Goal: Task Accomplishment & Management: Manage account settings

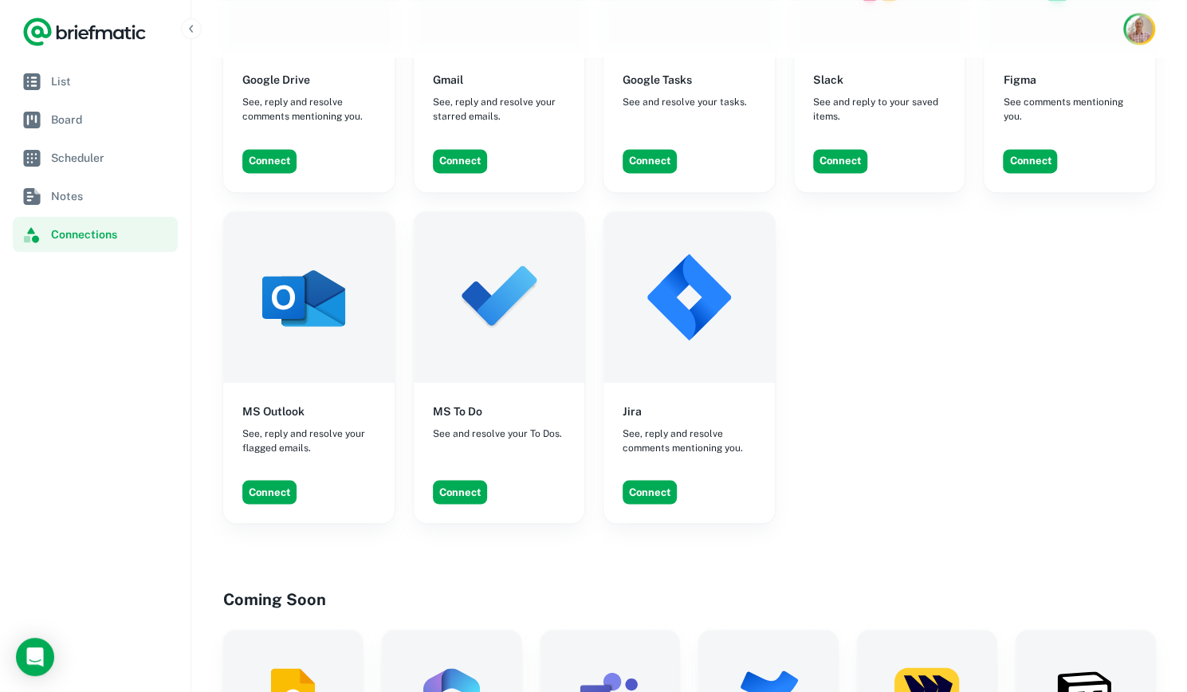
scroll to position [1431, 0]
click at [660, 479] on button "Connect" at bounding box center [649, 491] width 54 height 24
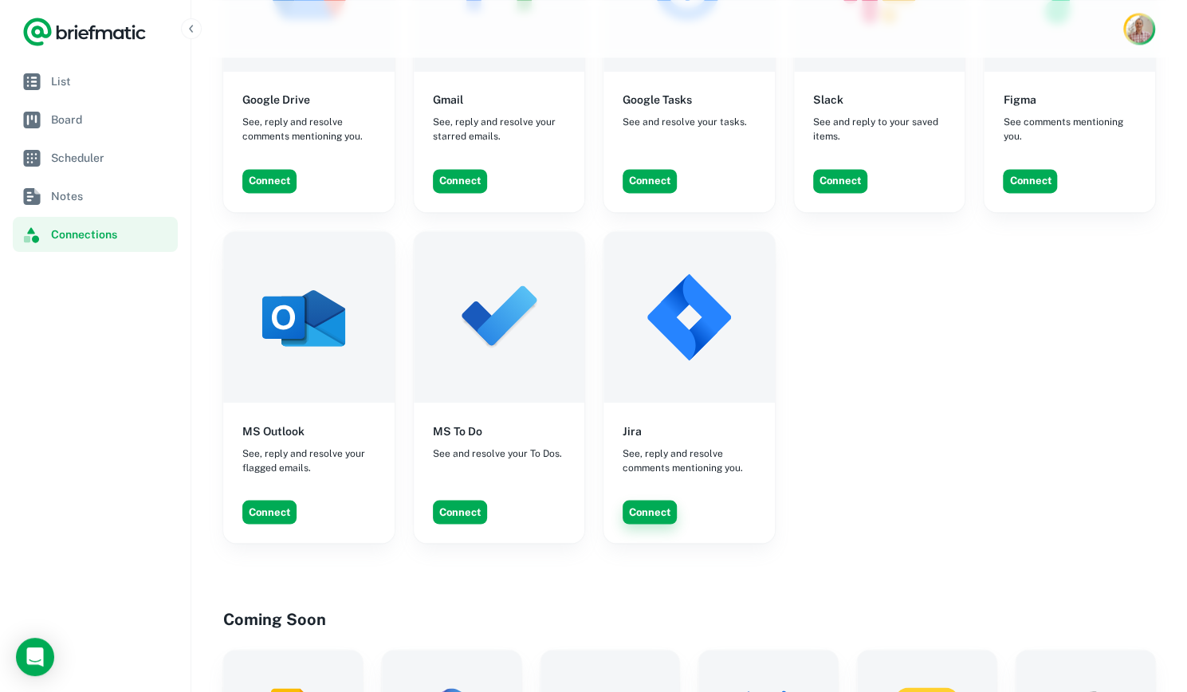
scroll to position [1452, 0]
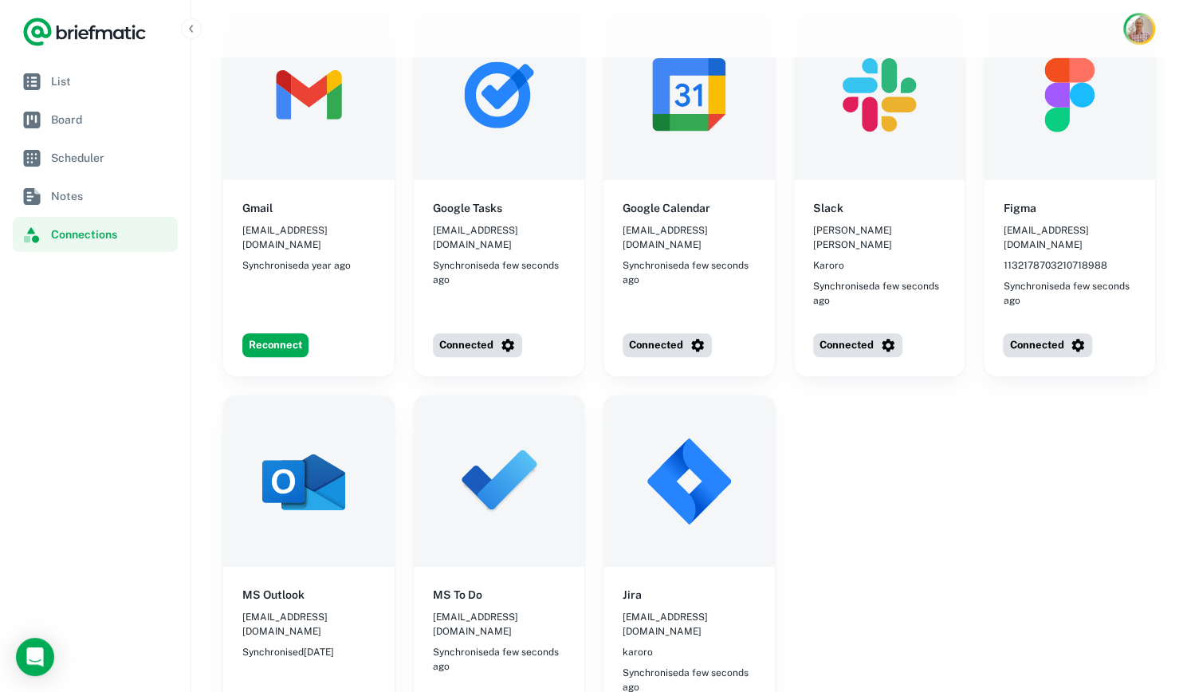
scroll to position [464, 0]
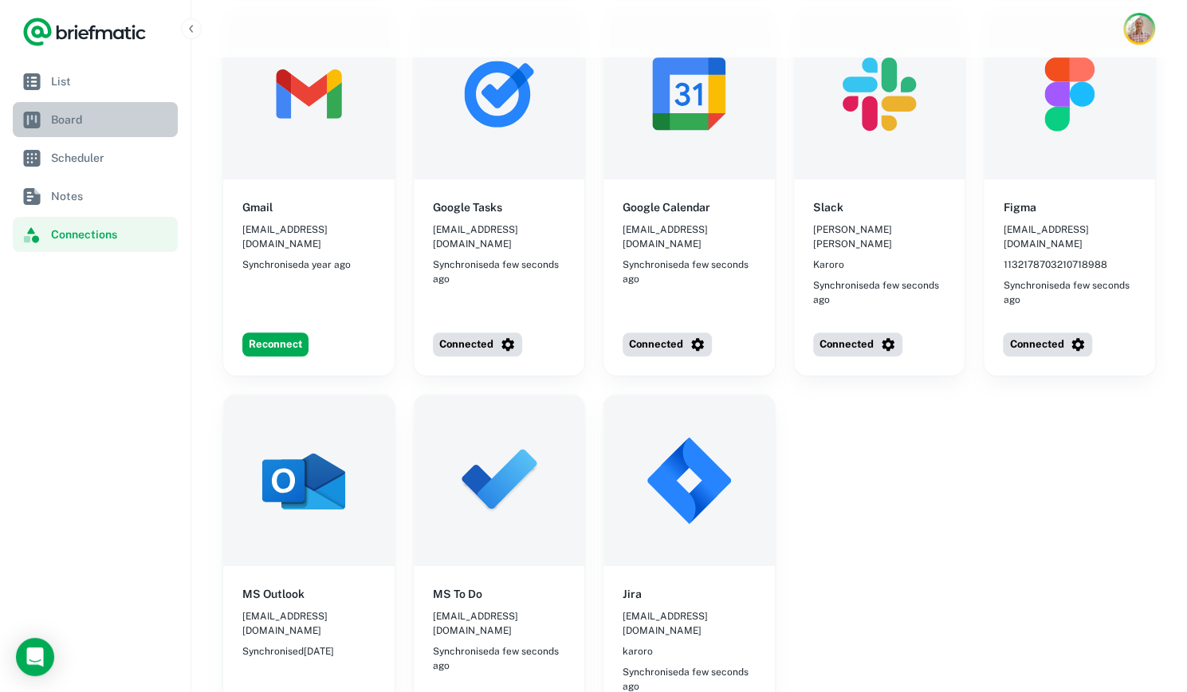
click at [74, 126] on span "Board" at bounding box center [111, 120] width 120 height 18
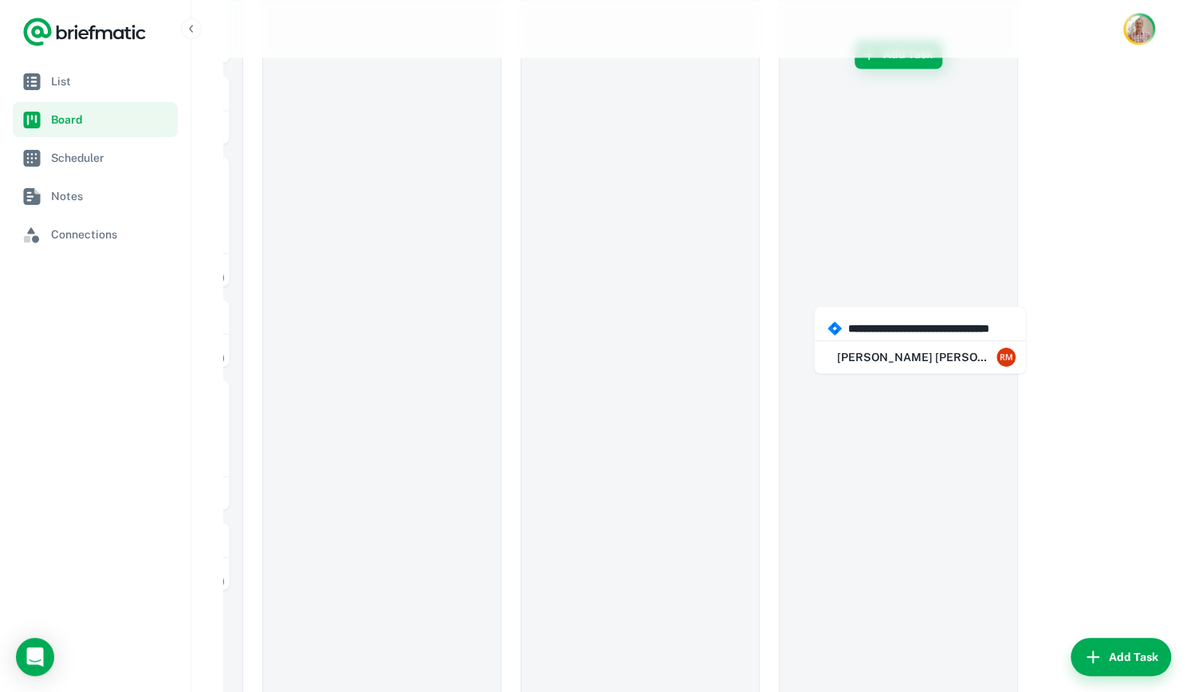
scroll to position [0, 225]
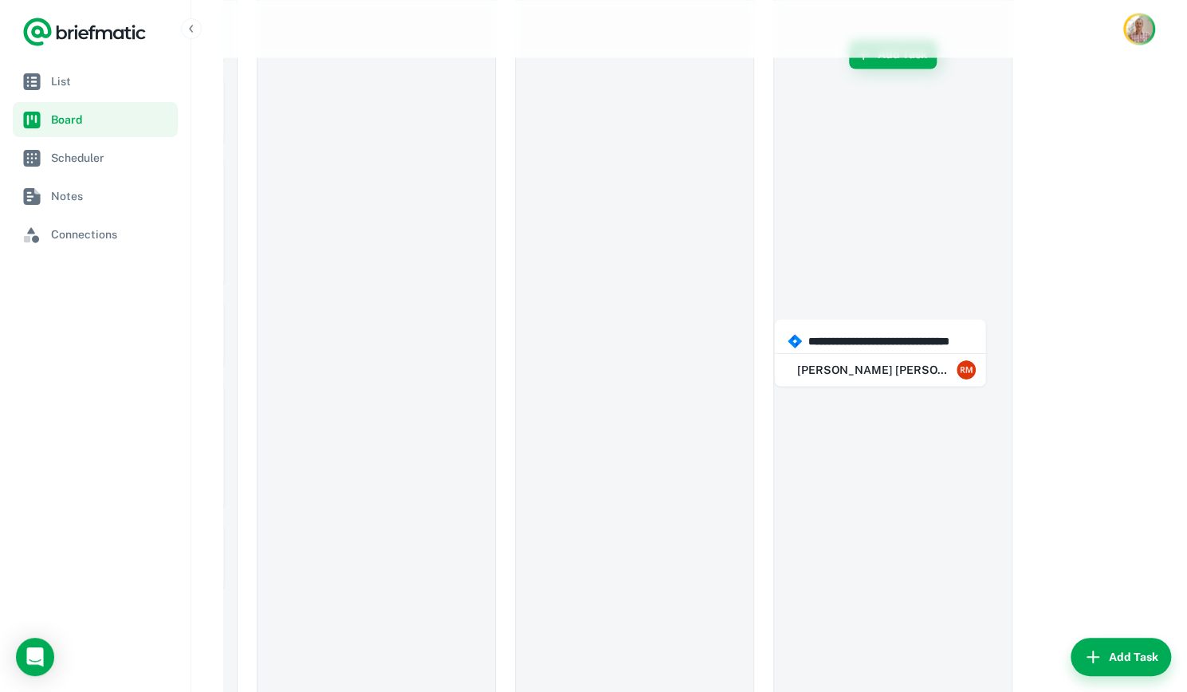
drag, startPoint x: 318, startPoint y: 318, endPoint x: 856, endPoint y: 358, distance: 539.4
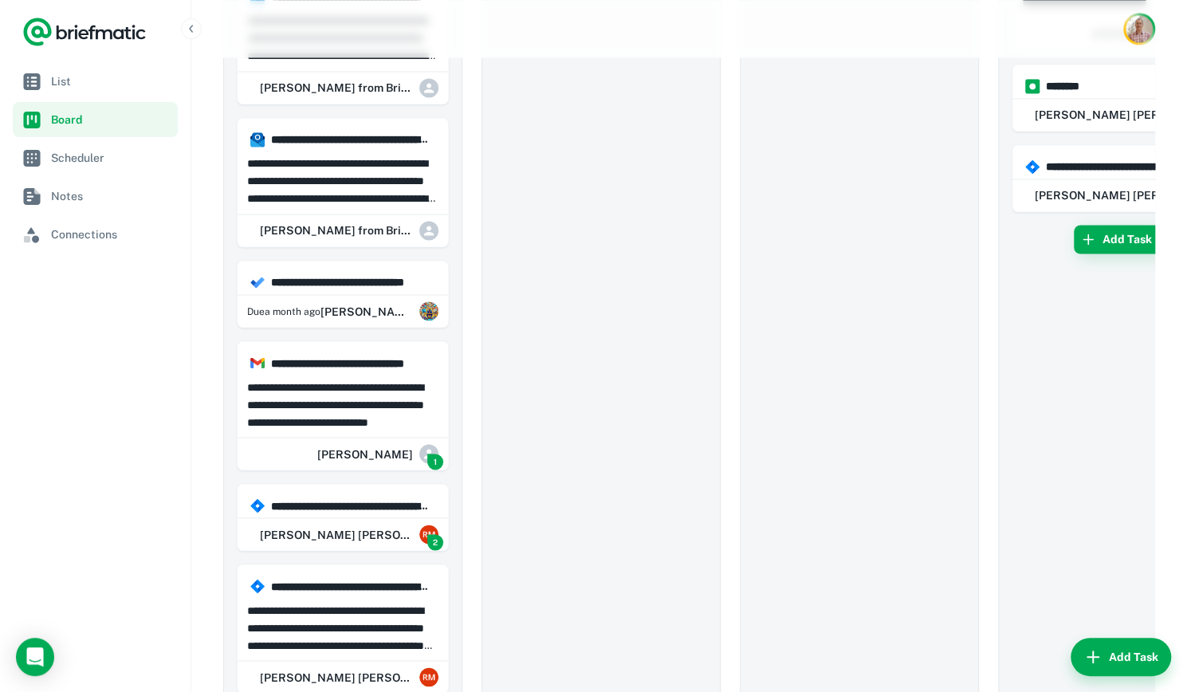
scroll to position [1486, 0]
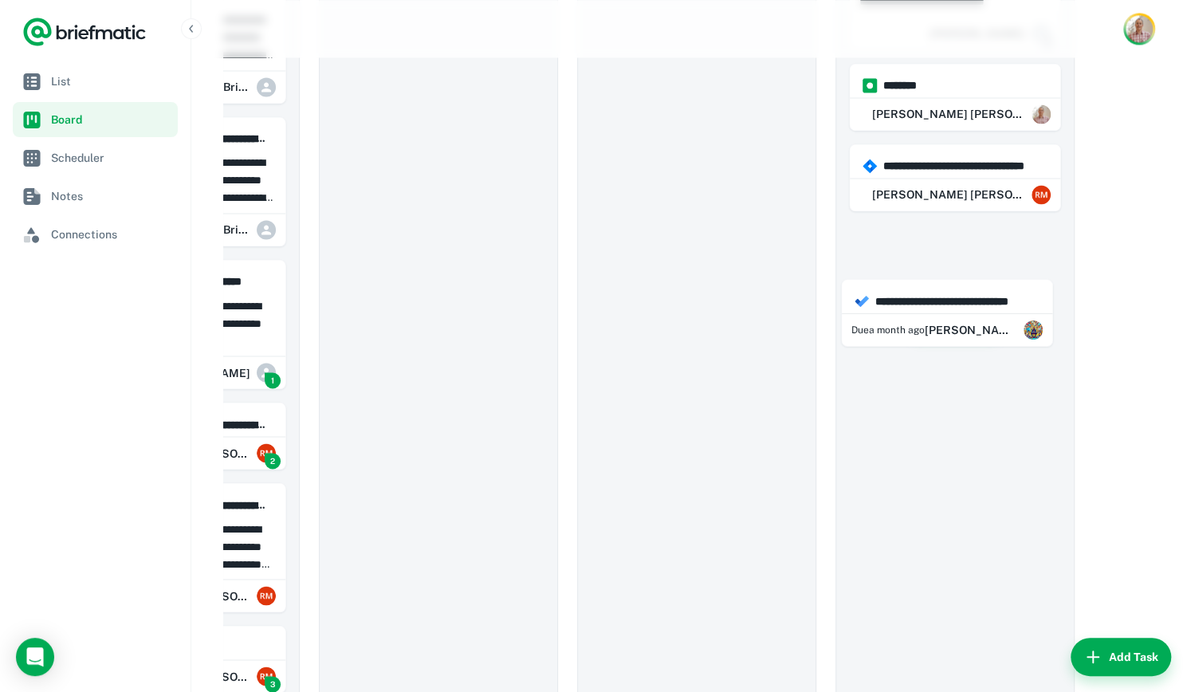
drag, startPoint x: 325, startPoint y: 286, endPoint x: 940, endPoint y: 316, distance: 616.0
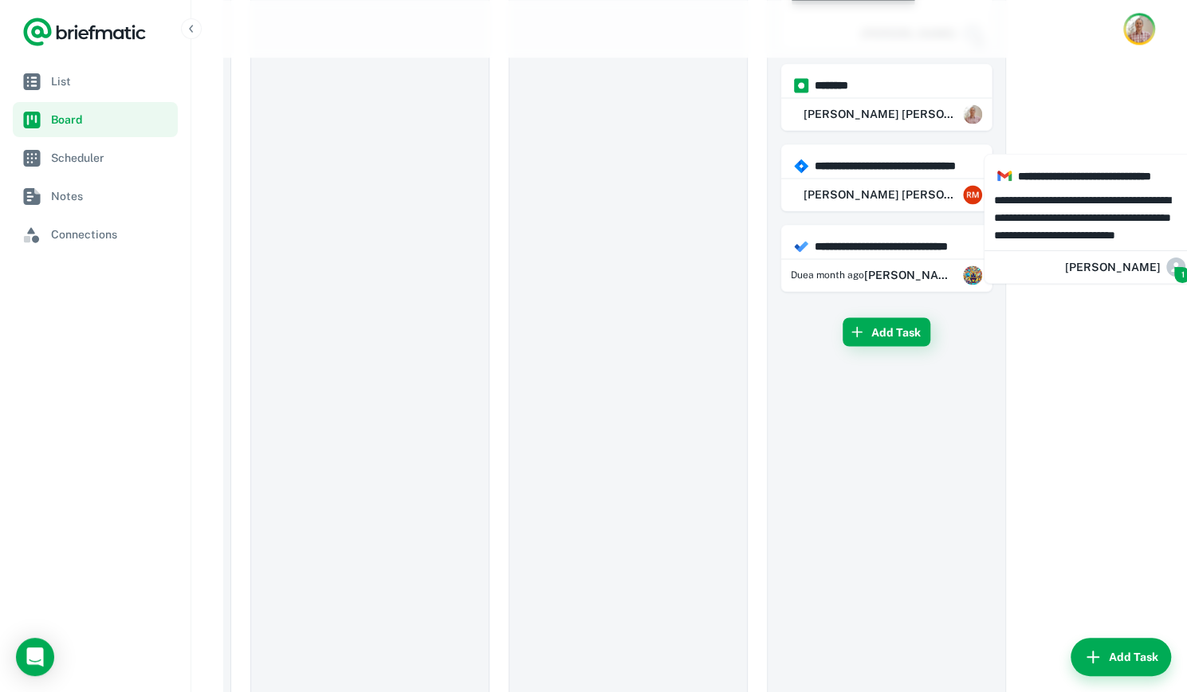
scroll to position [0, 324]
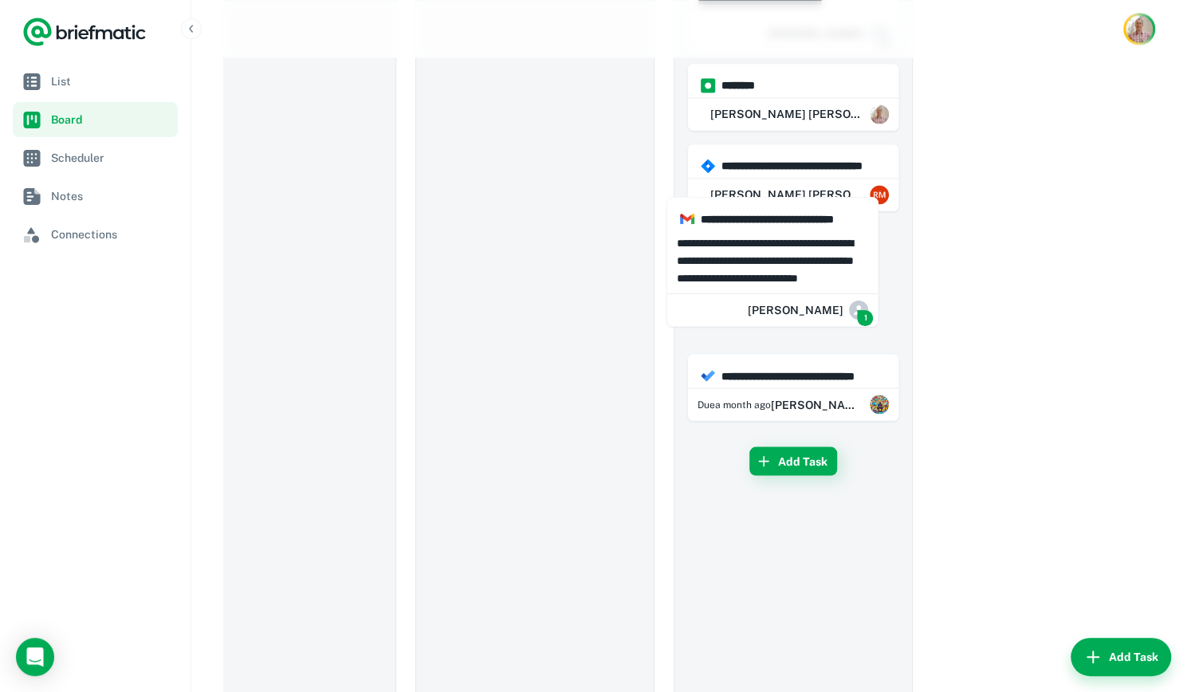
drag, startPoint x: 294, startPoint y: 311, endPoint x: 736, endPoint y: 261, distance: 445.1
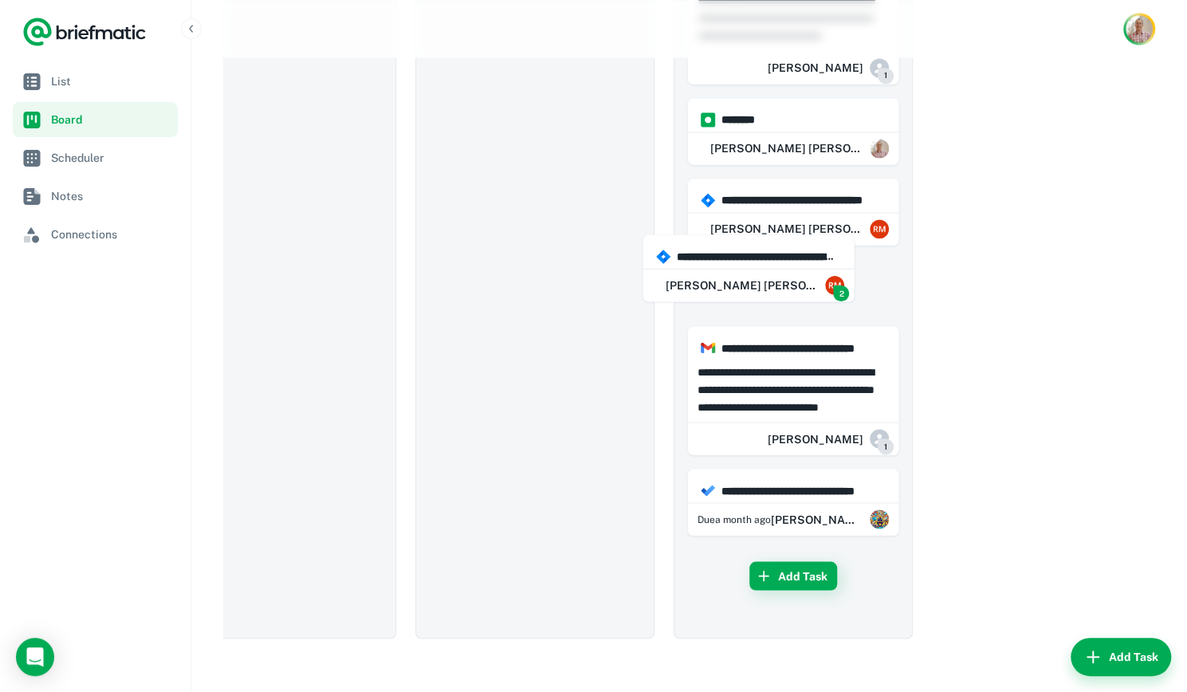
drag, startPoint x: 332, startPoint y: 316, endPoint x: 751, endPoint y: 267, distance: 422.1
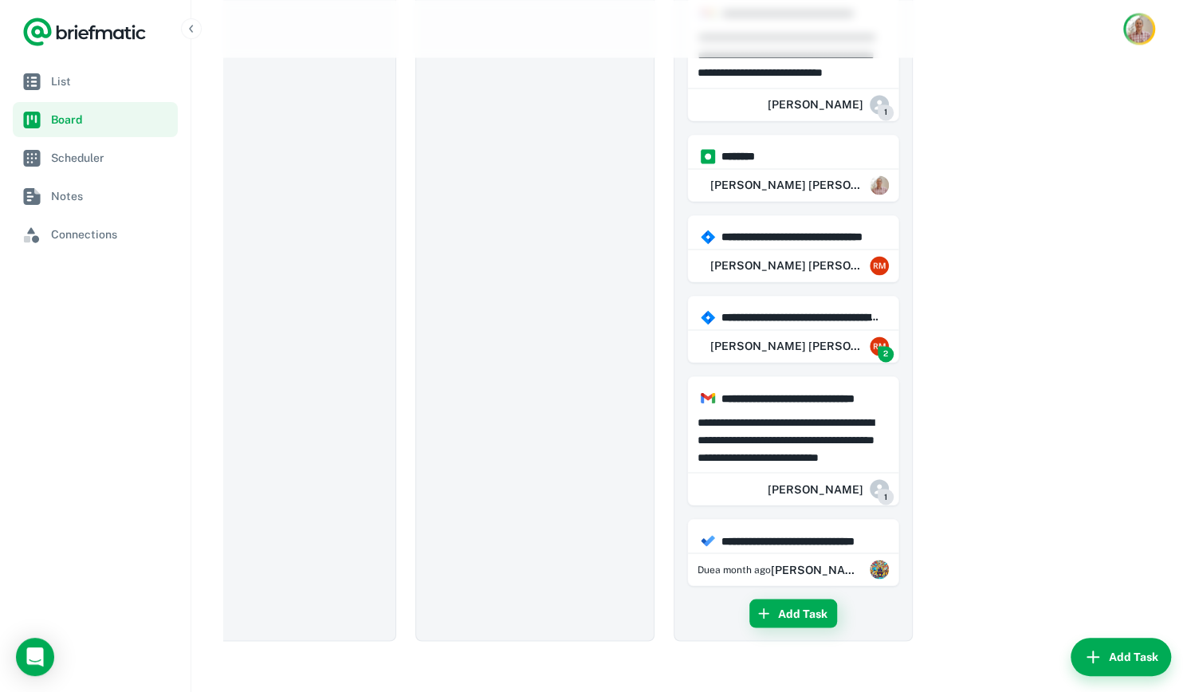
scroll to position [0, 0]
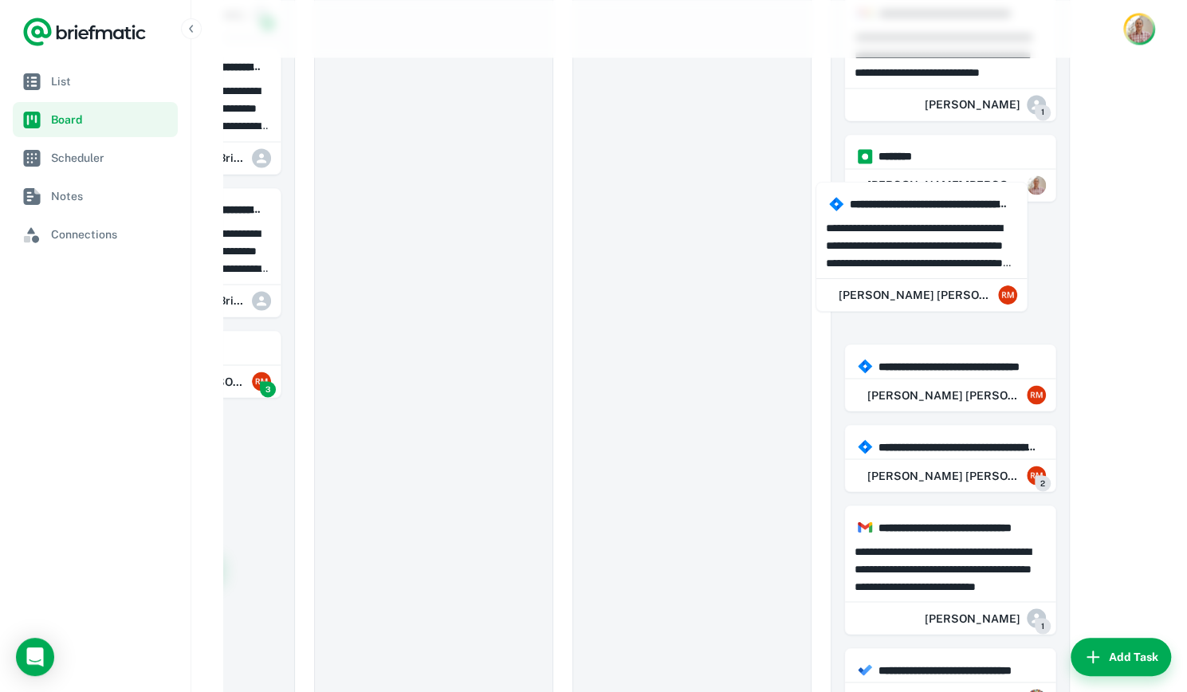
drag, startPoint x: 337, startPoint y: 385, endPoint x: 952, endPoint y: 248, distance: 629.5
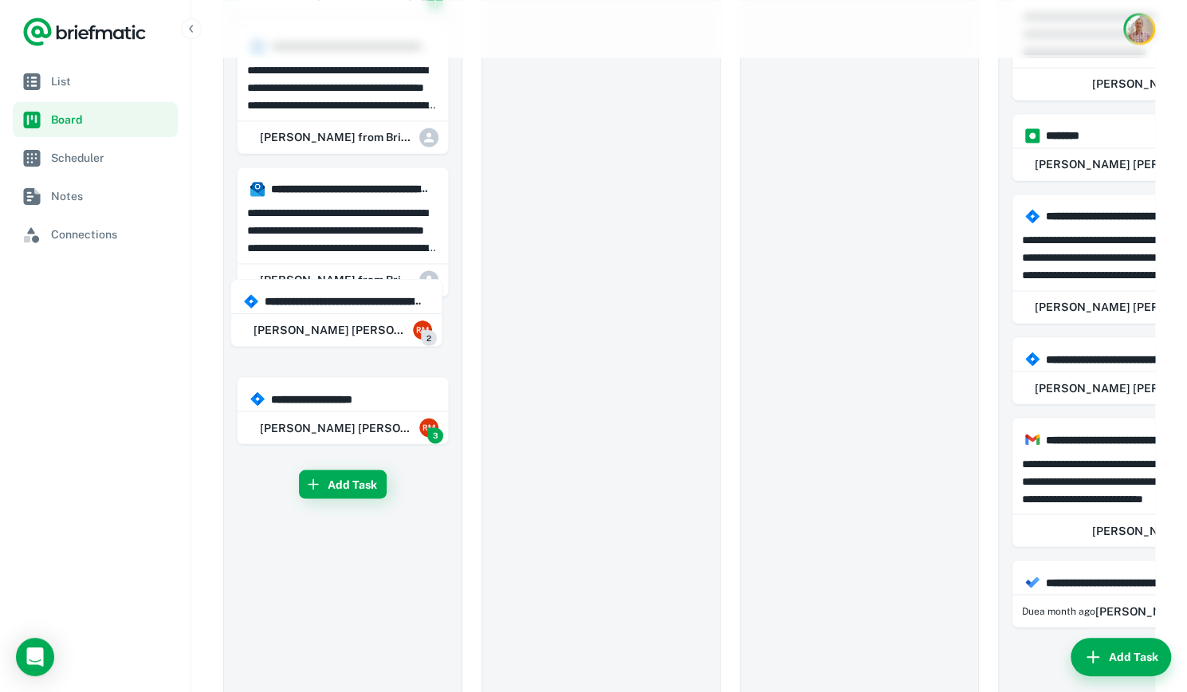
drag, startPoint x: 961, startPoint y: 443, endPoint x: 349, endPoint y: 332, distance: 622.0
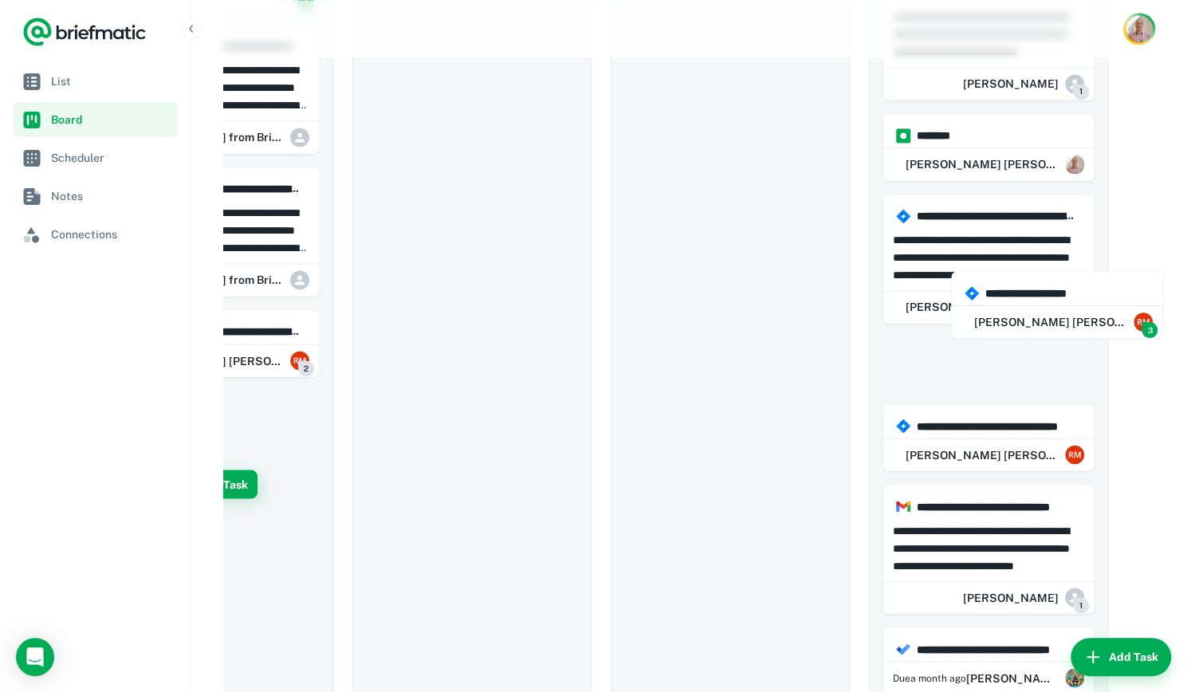
scroll to position [0, 193]
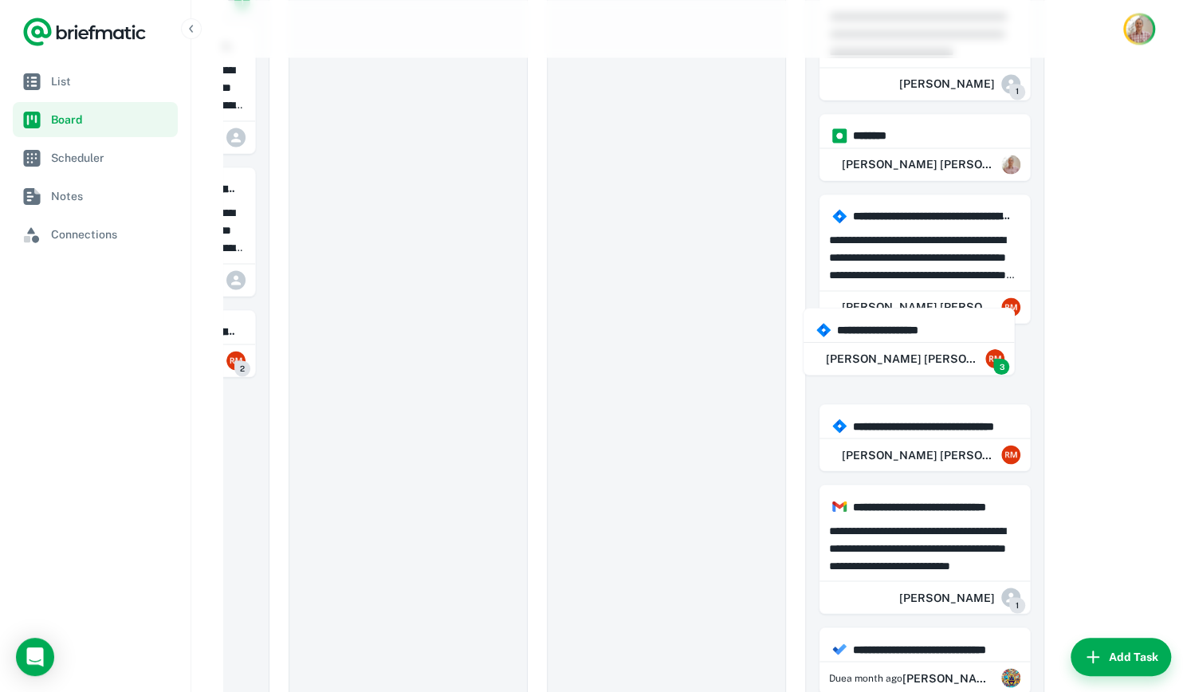
drag, startPoint x: 305, startPoint y: 396, endPoint x: 875, endPoint y: 329, distance: 573.7
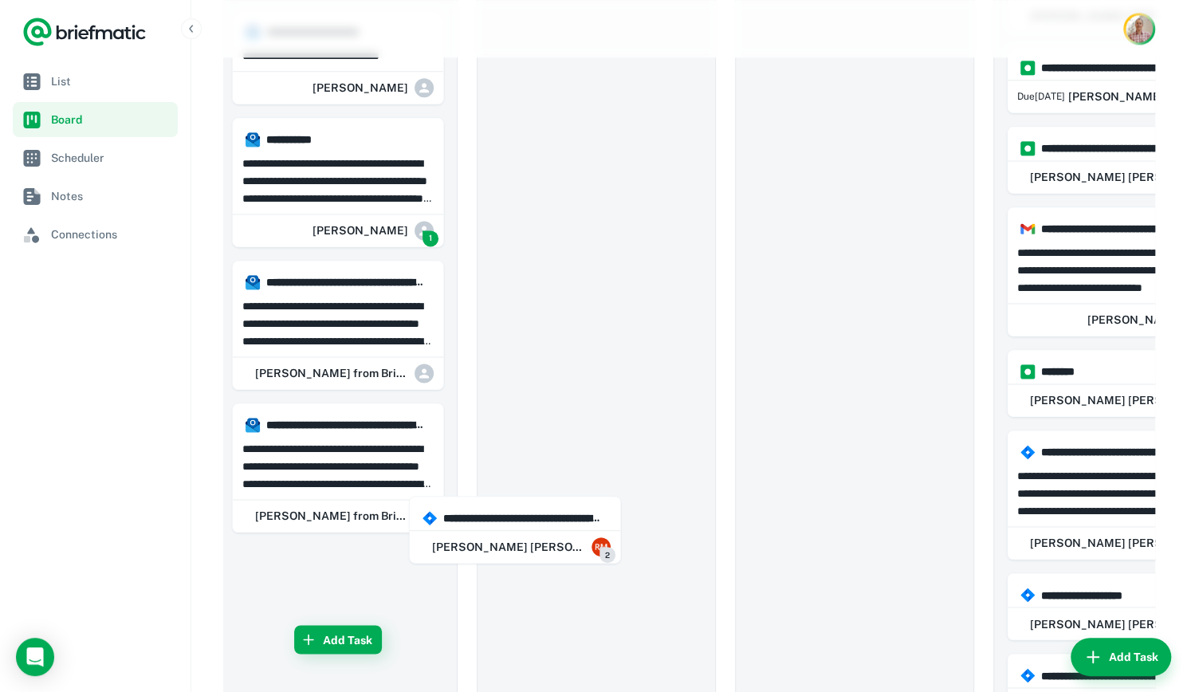
scroll to position [1203, 0]
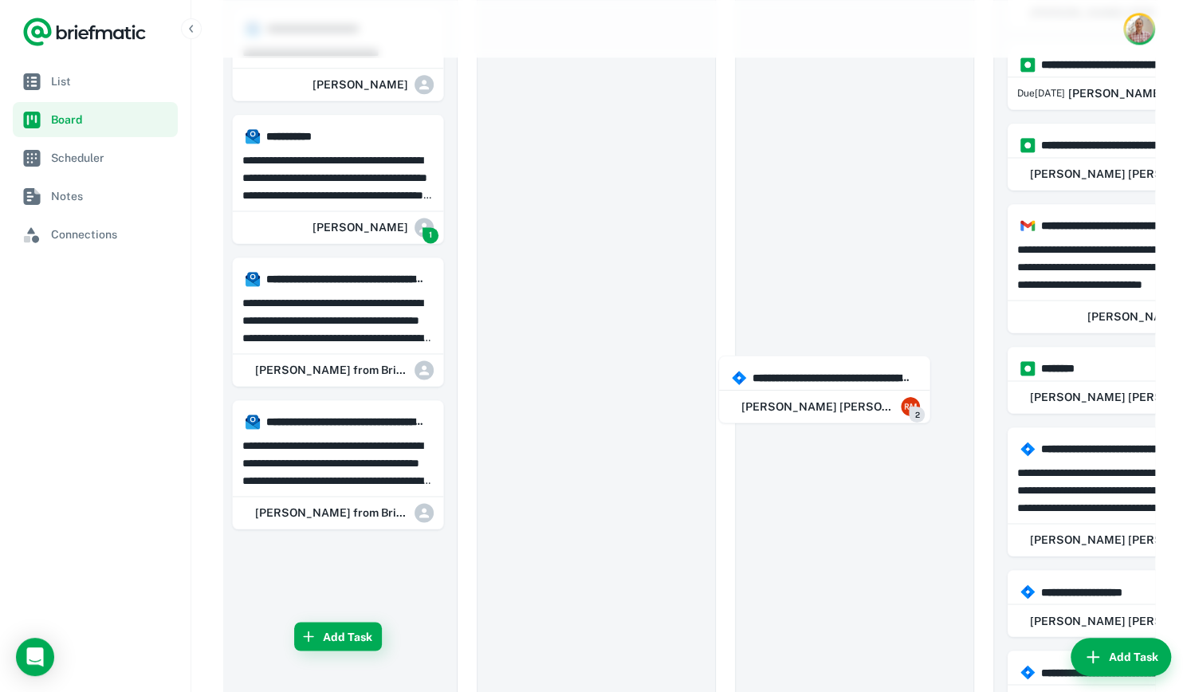
drag, startPoint x: 325, startPoint y: 569, endPoint x: 819, endPoint y: 390, distance: 525.6
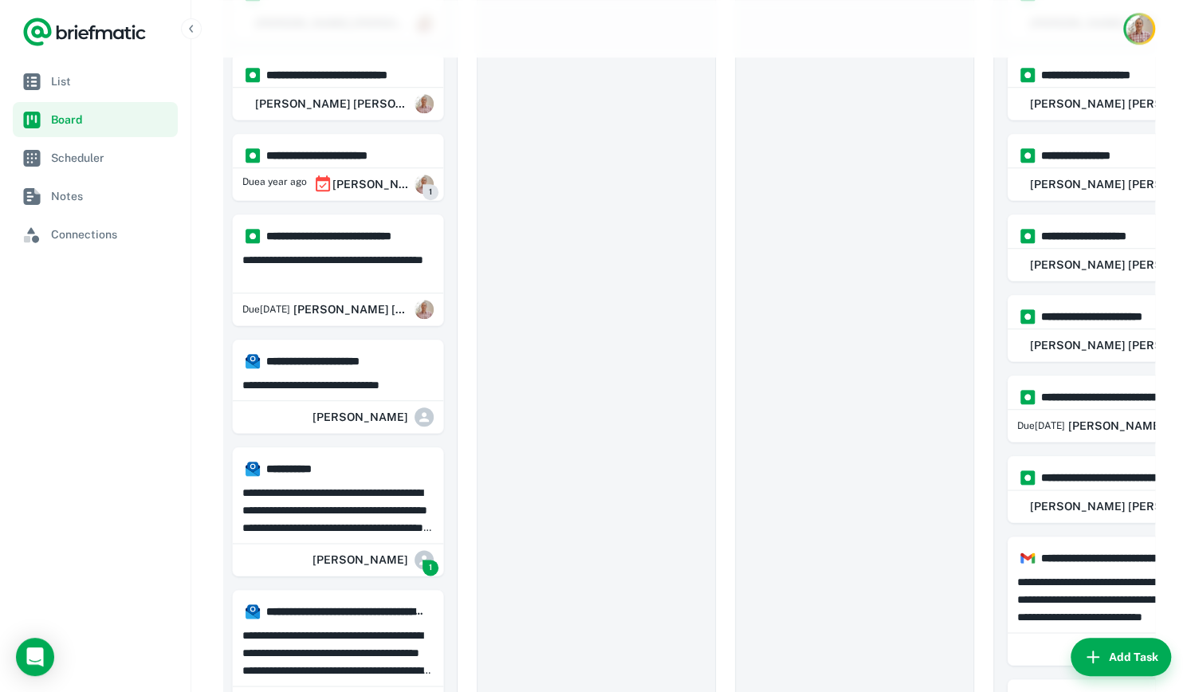
scroll to position [869, 0]
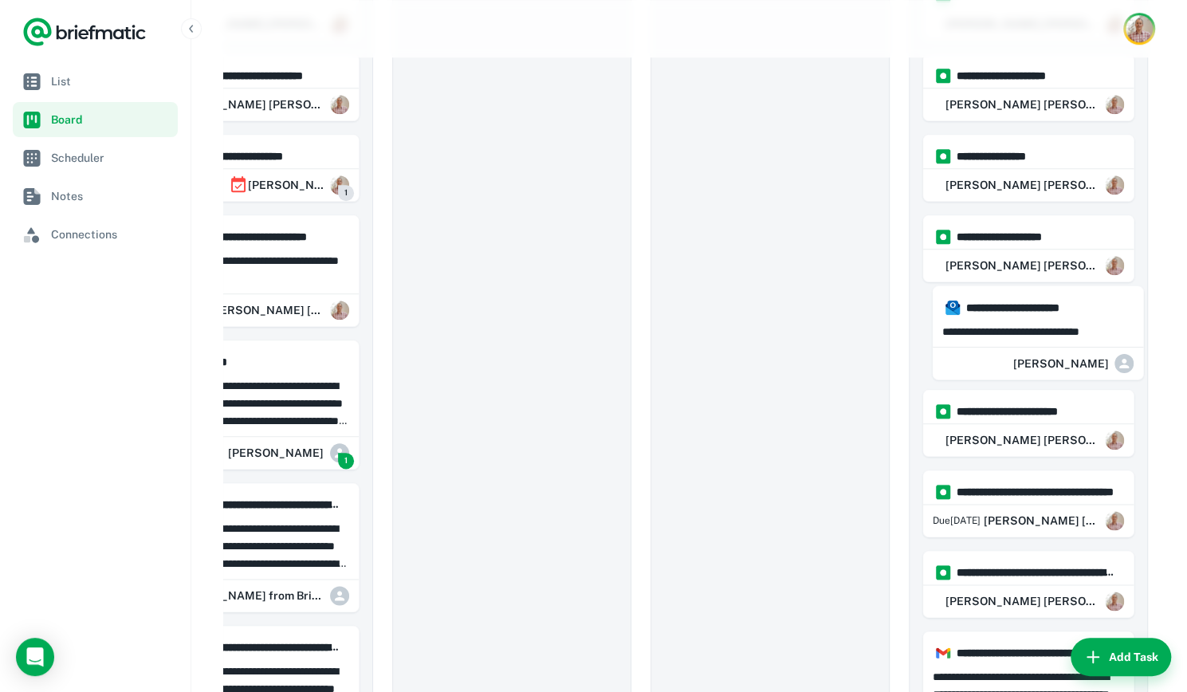
drag, startPoint x: 303, startPoint y: 375, endPoint x: 1046, endPoint y: 322, distance: 745.5
click at [1046, 322] on div "**********" at bounding box center [689, 343] width 932 height 2298
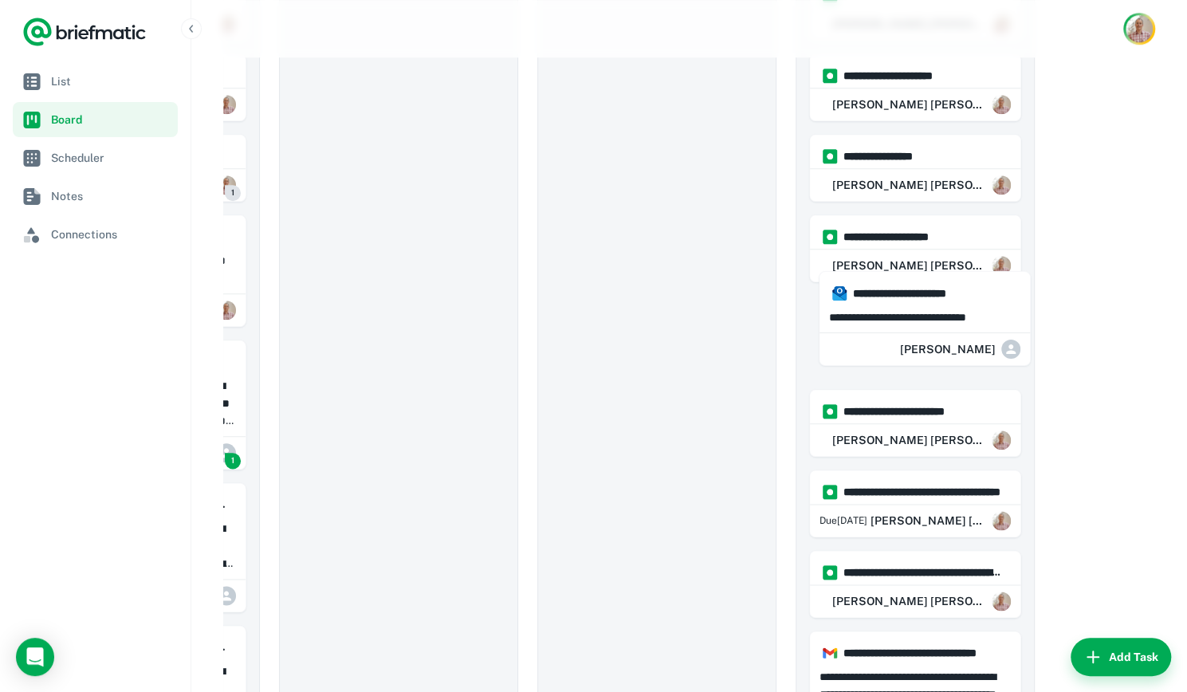
scroll to position [0, 205]
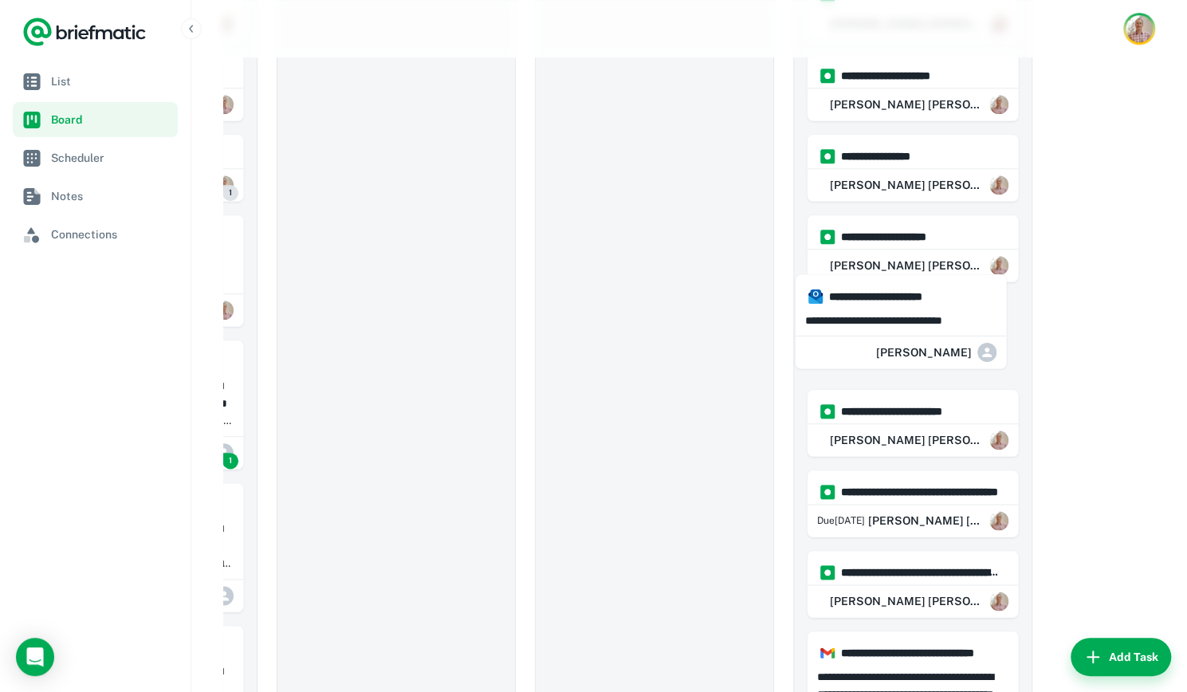
drag, startPoint x: 347, startPoint y: 368, endPoint x: 913, endPoint y: 311, distance: 568.7
click at [913, 311] on div "**********" at bounding box center [689, 343] width 932 height 2298
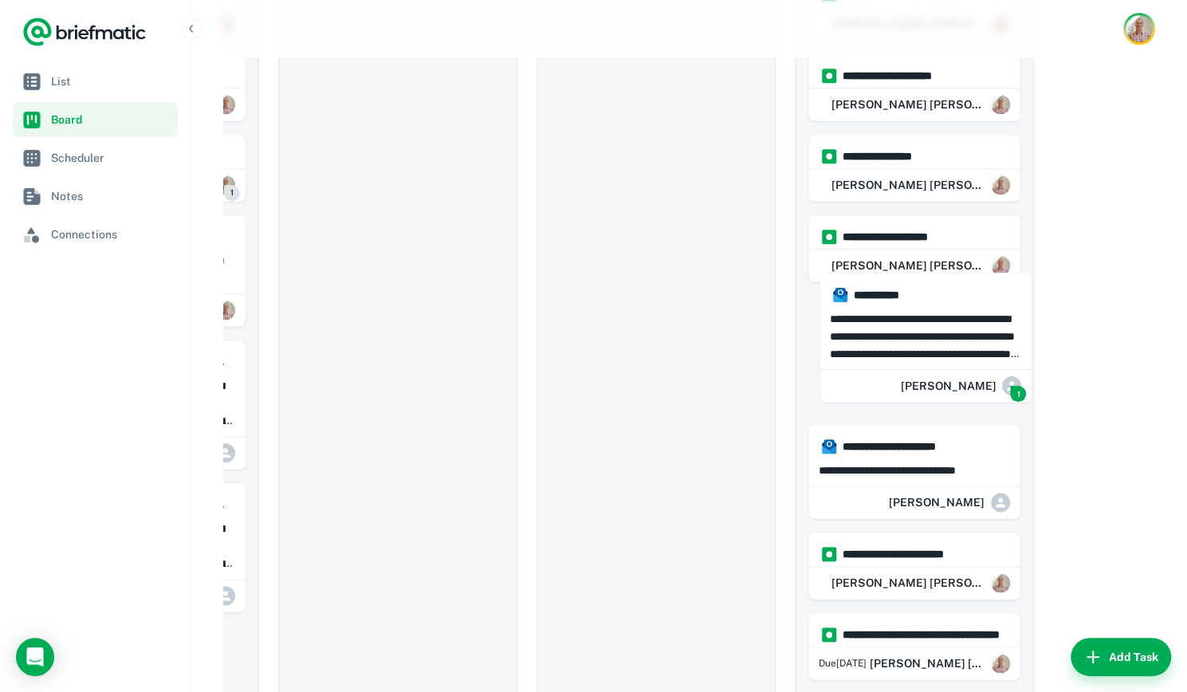
scroll to position [0, 207]
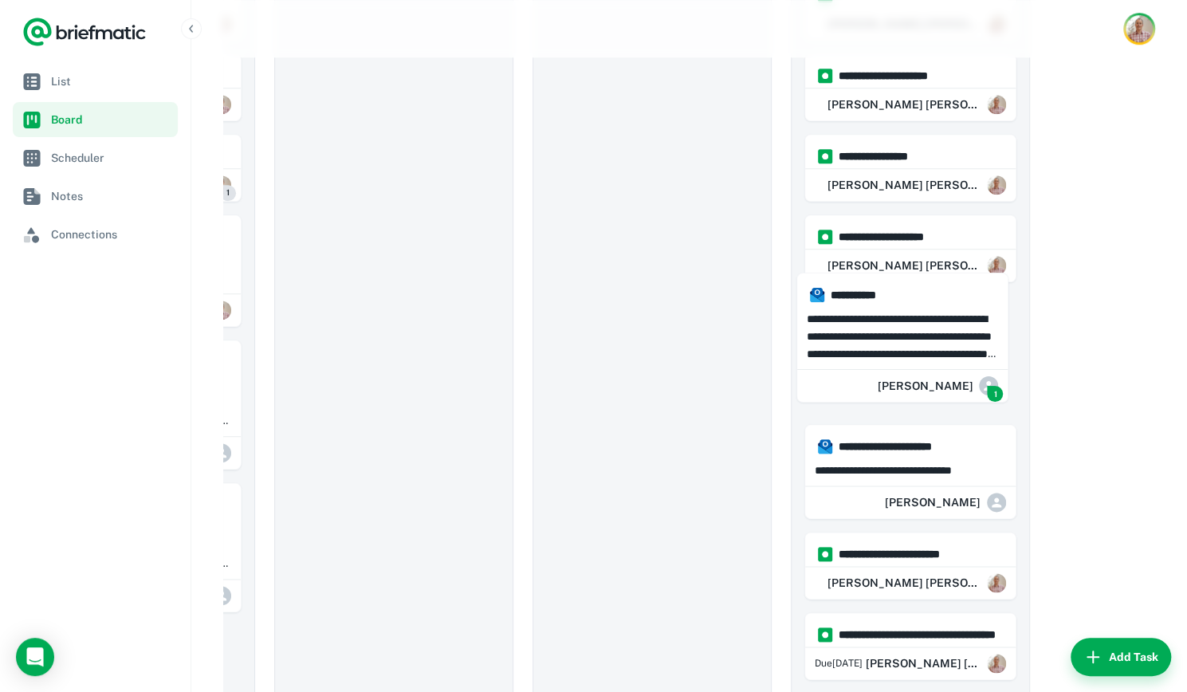
drag, startPoint x: 308, startPoint y: 372, endPoint x: 881, endPoint y: 313, distance: 576.0
click at [881, 313] on div "**********" at bounding box center [689, 414] width 932 height 2441
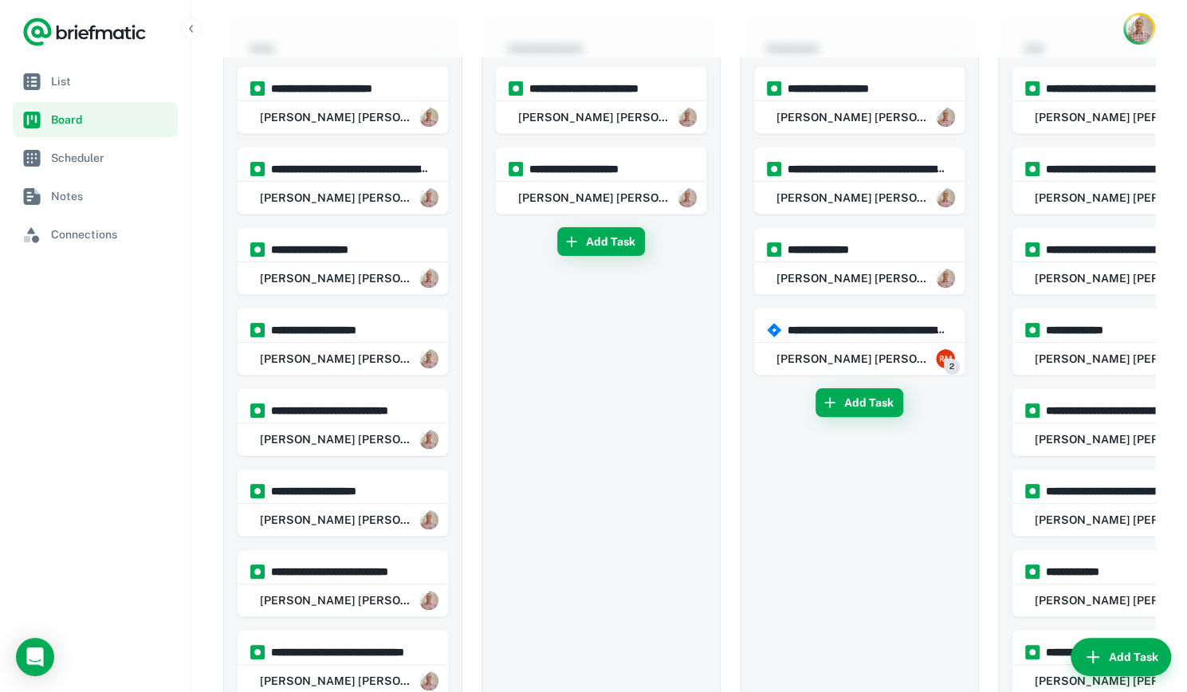
scroll to position [0, 0]
